Goal: Information Seeking & Learning: Learn about a topic

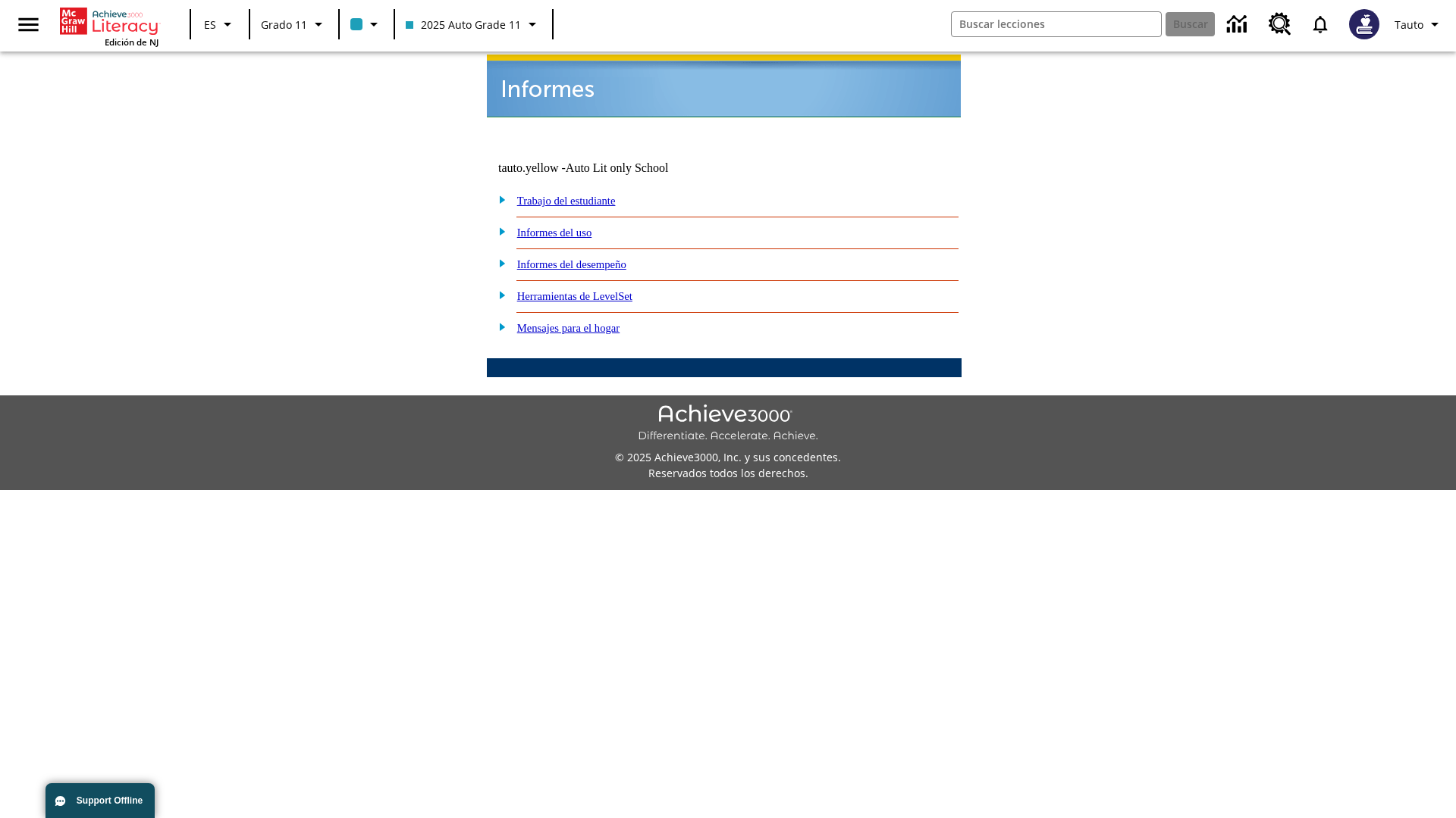
click at [566, 226] on link "Informes del uso" at bounding box center [554, 232] width 75 height 12
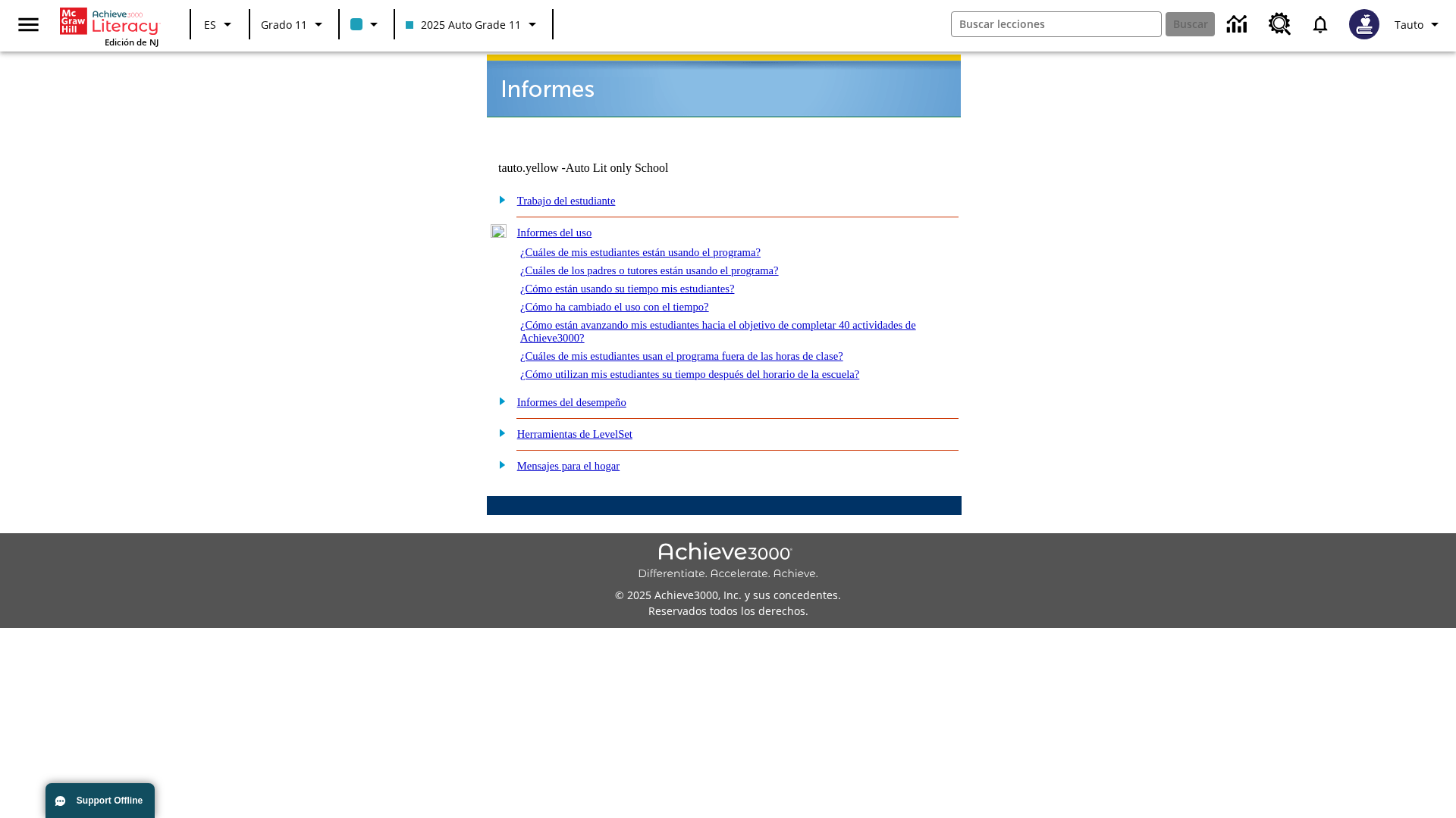
click at [661, 246] on link "¿Cuáles de mis estudiantes están usando el programa?" at bounding box center [640, 252] width 241 height 12
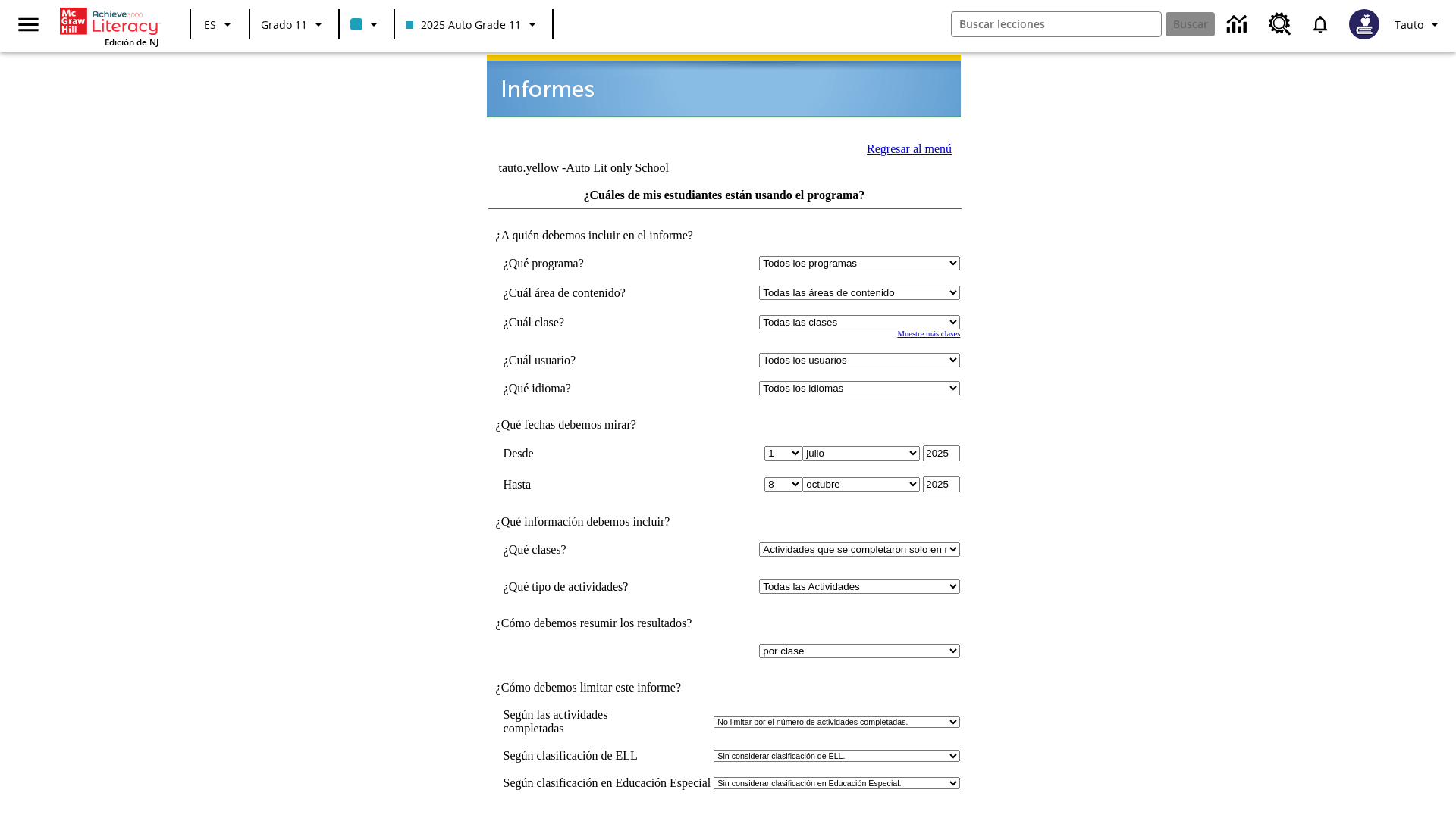
click at [725, 818] on input "Ver Informe" at bounding box center [725, 834] width 70 height 17
click at [904, 147] on link "Regresar al menú" at bounding box center [908, 149] width 85 height 13
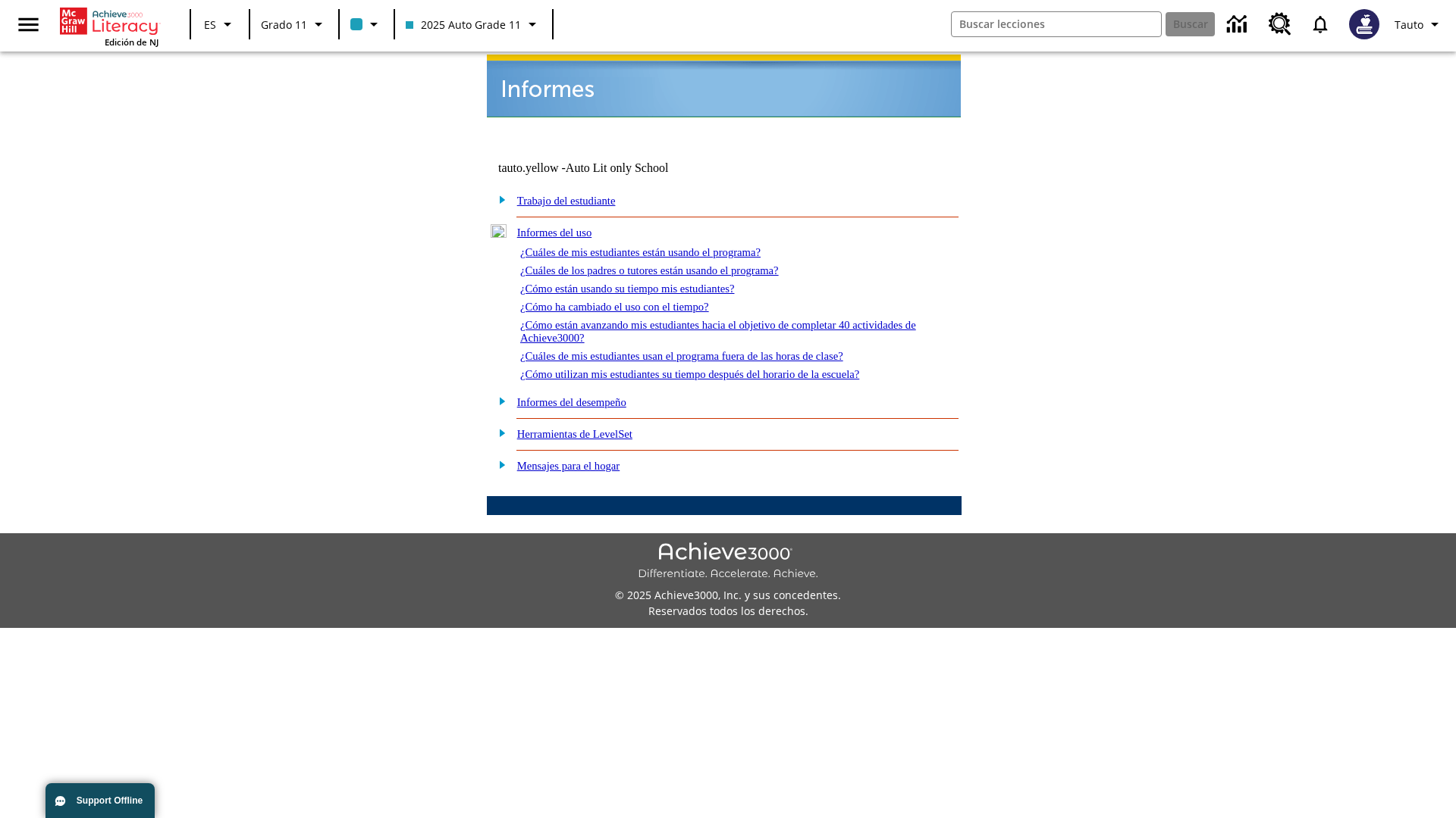
click at [646, 282] on link "¿Cómo están usando su tiempo mis estudiantes?" at bounding box center [627, 288] width 215 height 12
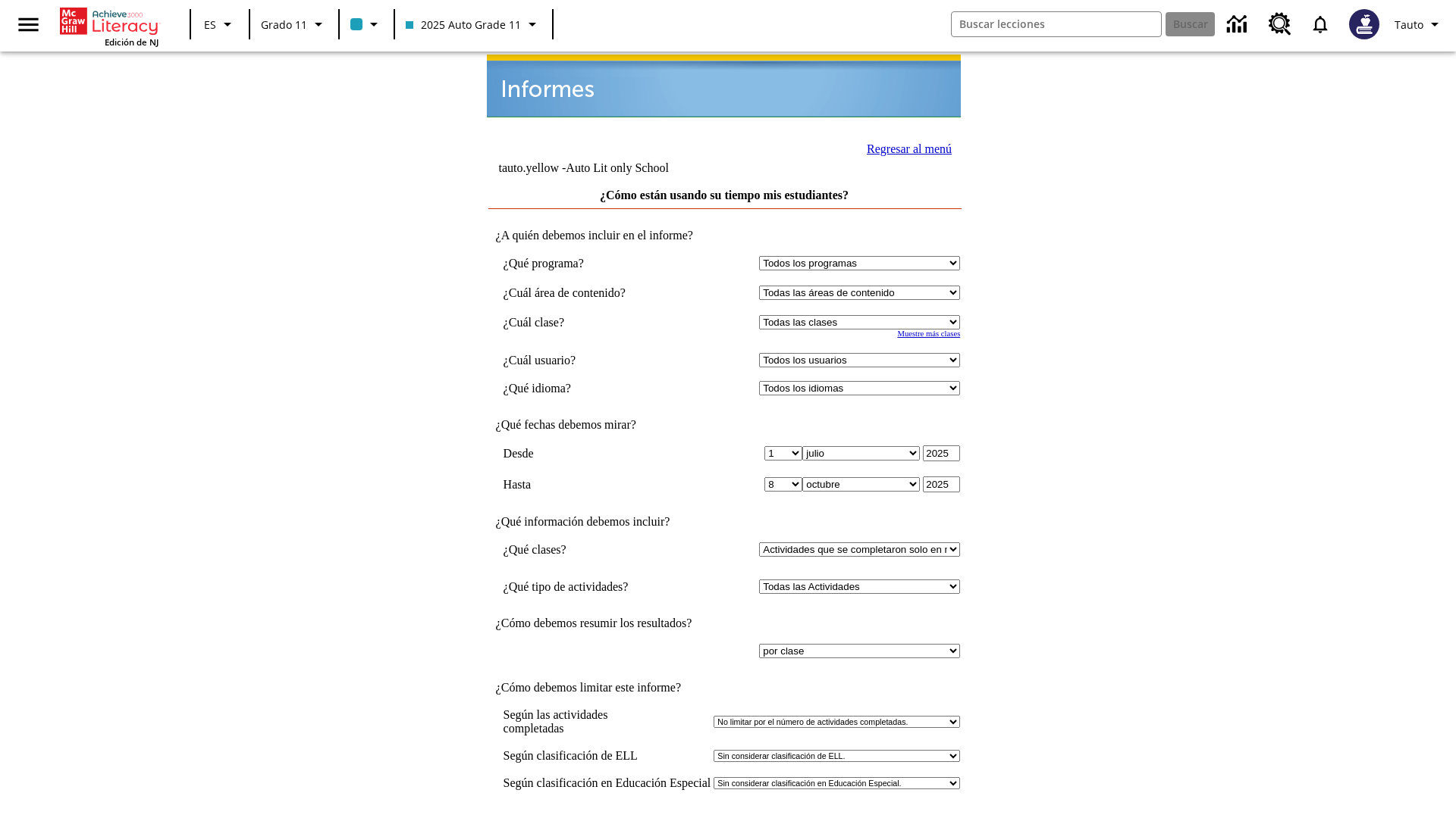
click at [725, 818] on input "Ver Informe" at bounding box center [725, 834] width 70 height 17
click at [904, 147] on link "Regresar al menú" at bounding box center [908, 149] width 85 height 13
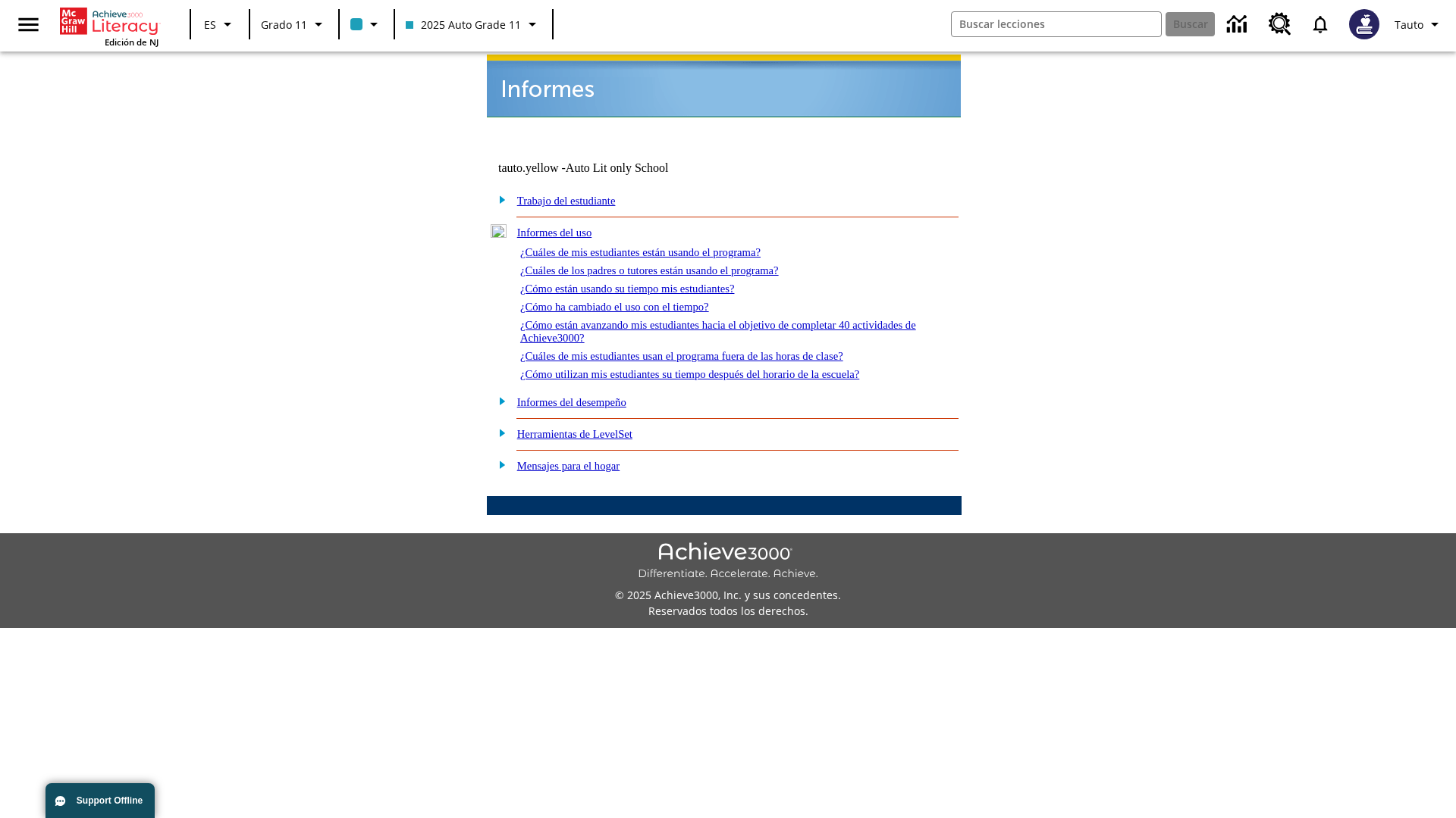
click at [716, 368] on link "¿Cómo utilizan mis estudiantes su tiempo después del horario de la escuela?" at bounding box center [690, 374] width 339 height 12
